Goal: Navigation & Orientation: Find specific page/section

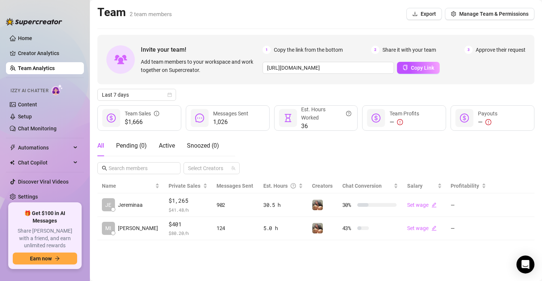
click at [116, 14] on h2 "Team 2 team members" at bounding box center [134, 12] width 74 height 14
click at [42, 31] on ul "Home Creator Analytics Team Analytics Izzy AI Chatter Content Setup Chat Monito…" at bounding box center [45, 114] width 78 height 171
click at [30, 38] on link "Home" at bounding box center [25, 38] width 14 height 6
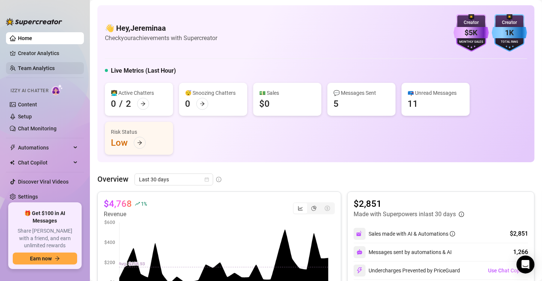
click at [45, 66] on link "Team Analytics" at bounding box center [36, 68] width 37 height 6
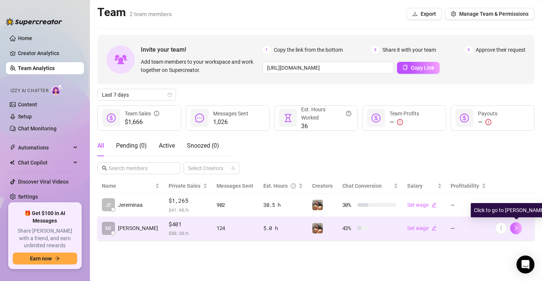
click at [519, 228] on button "button" at bounding box center [516, 228] width 12 height 12
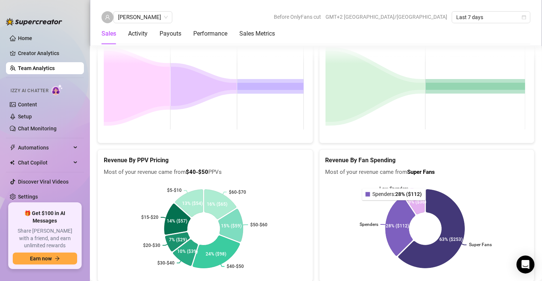
scroll to position [1185, 0]
